Goal: Task Accomplishment & Management: Use online tool/utility

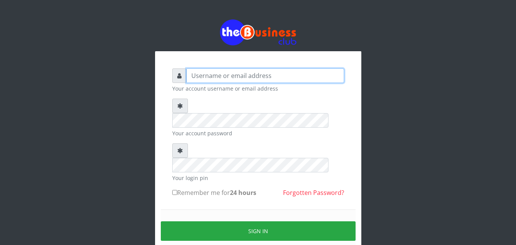
type input "kenachuks"
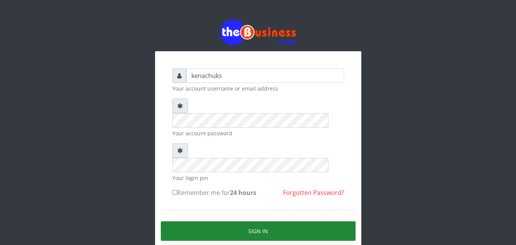
click at [247, 221] on button "Sign in" at bounding box center [258, 230] width 195 height 19
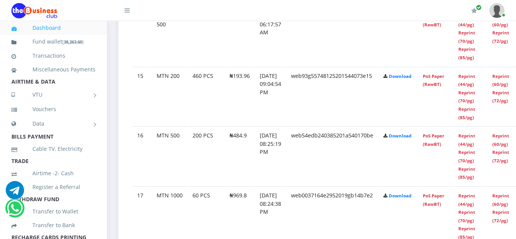
scroll to position [1463, 0]
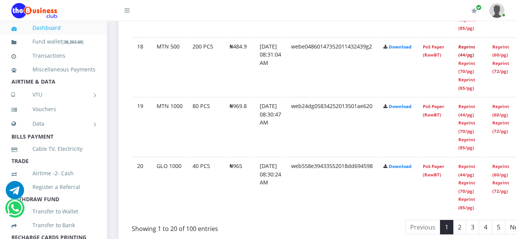
click at [475, 48] on link "Reprint (44/pg)" at bounding box center [466, 51] width 17 height 14
